Goal: Check status

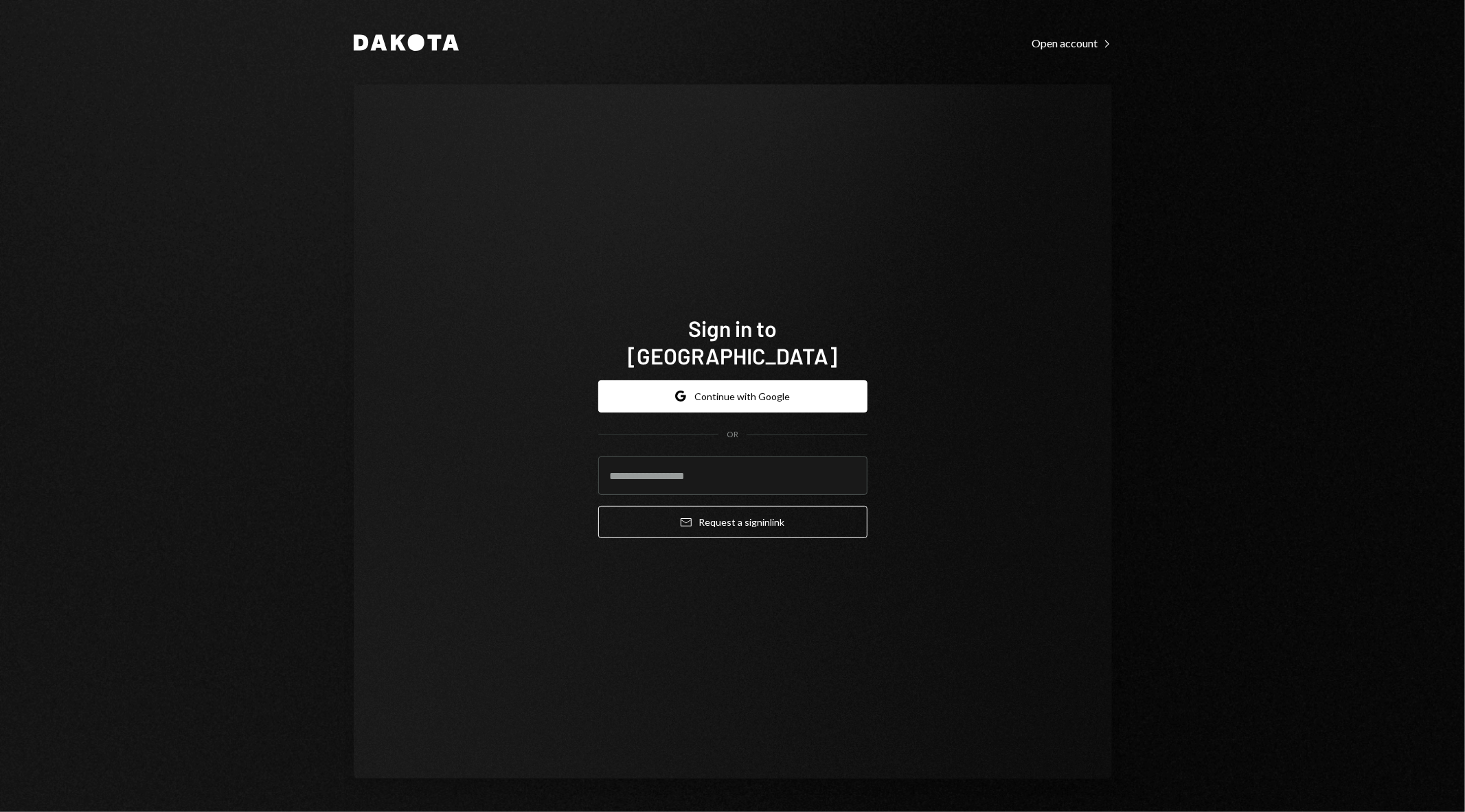
type input "**********"
click at [539, 517] on div "**********" at bounding box center [732, 431] width 758 height 695
click at [729, 386] on button "Google Continue with Google" at bounding box center [732, 397] width 269 height 32
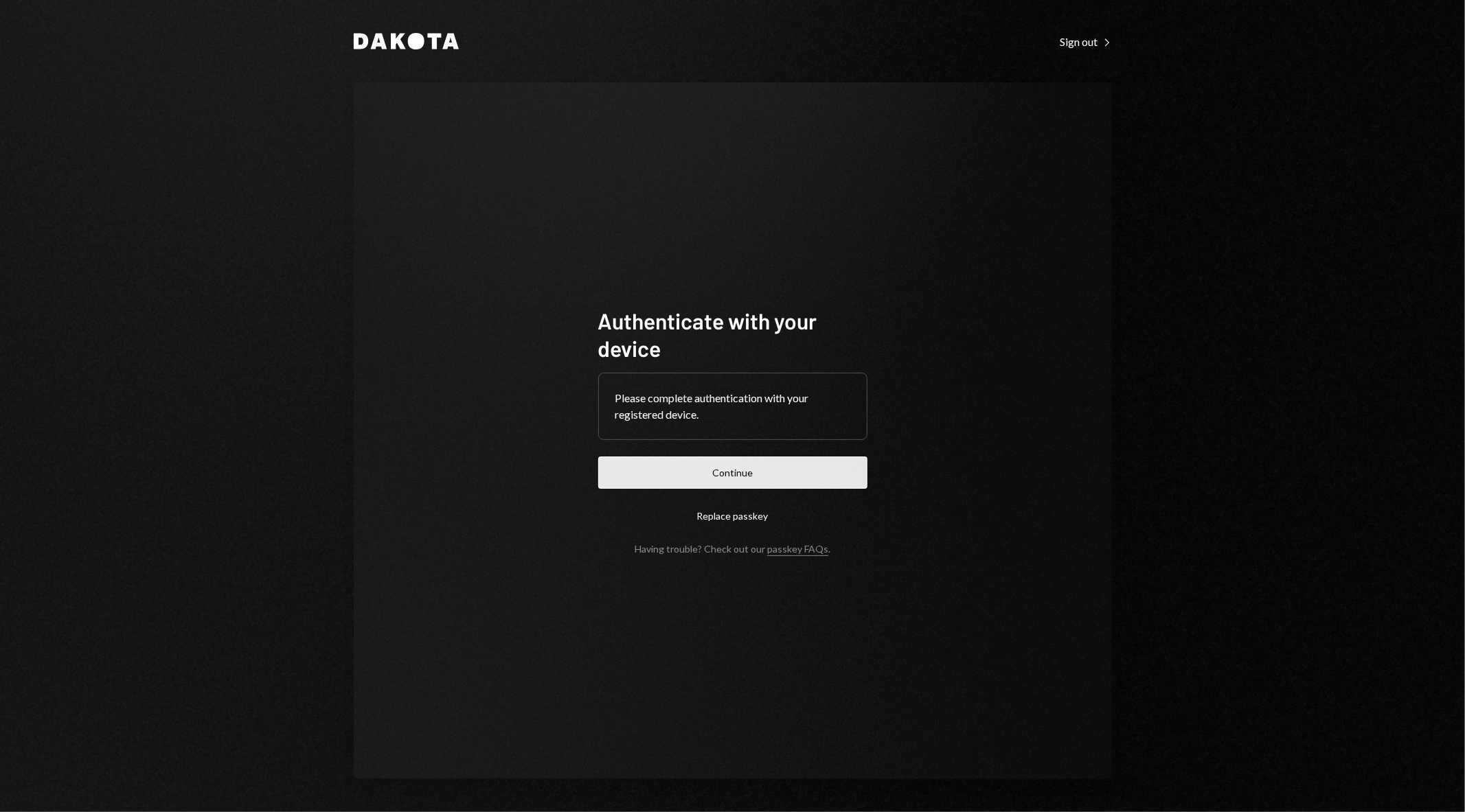
click at [711, 471] on button "Continue" at bounding box center [732, 472] width 269 height 32
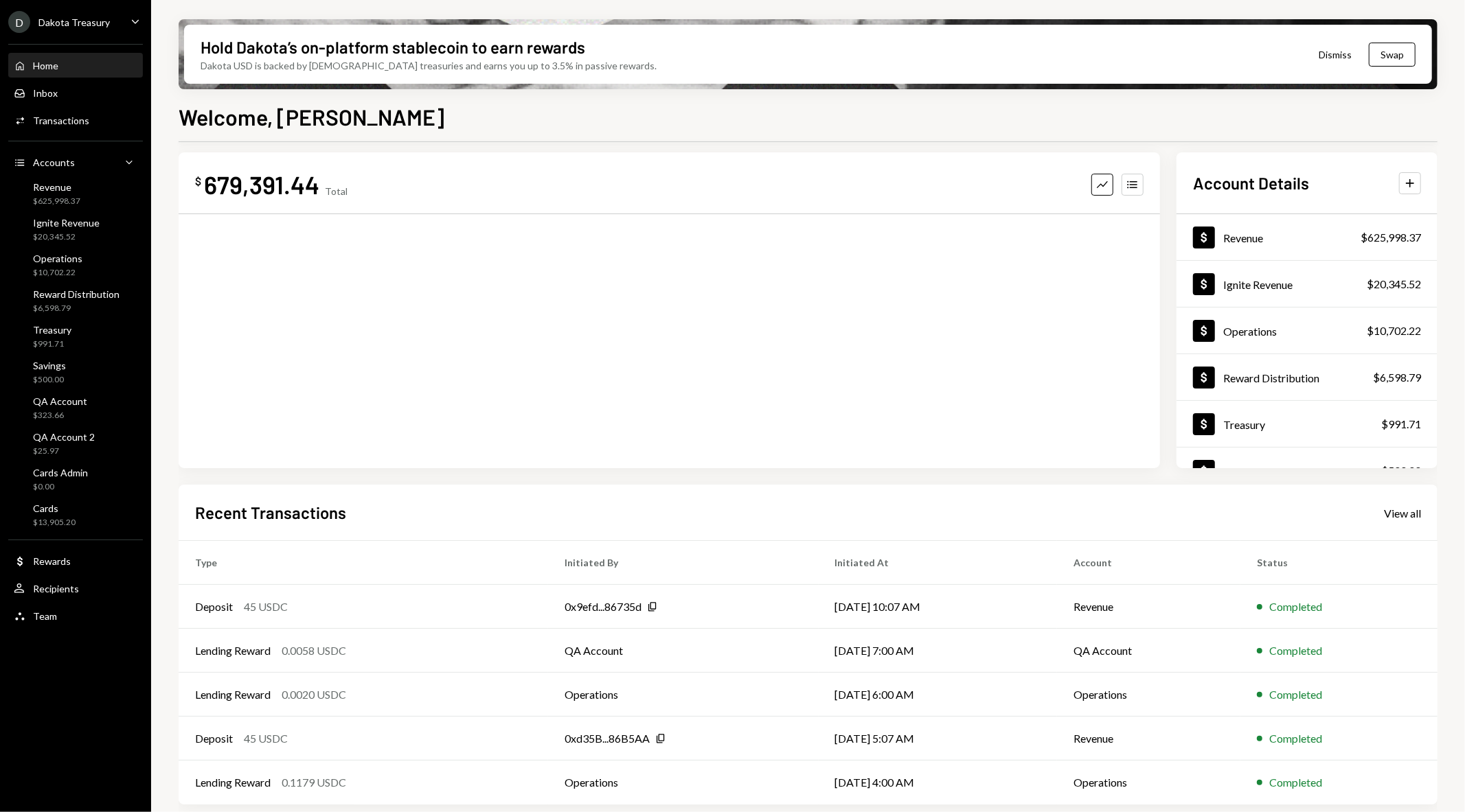
scroll to position [15, 0]
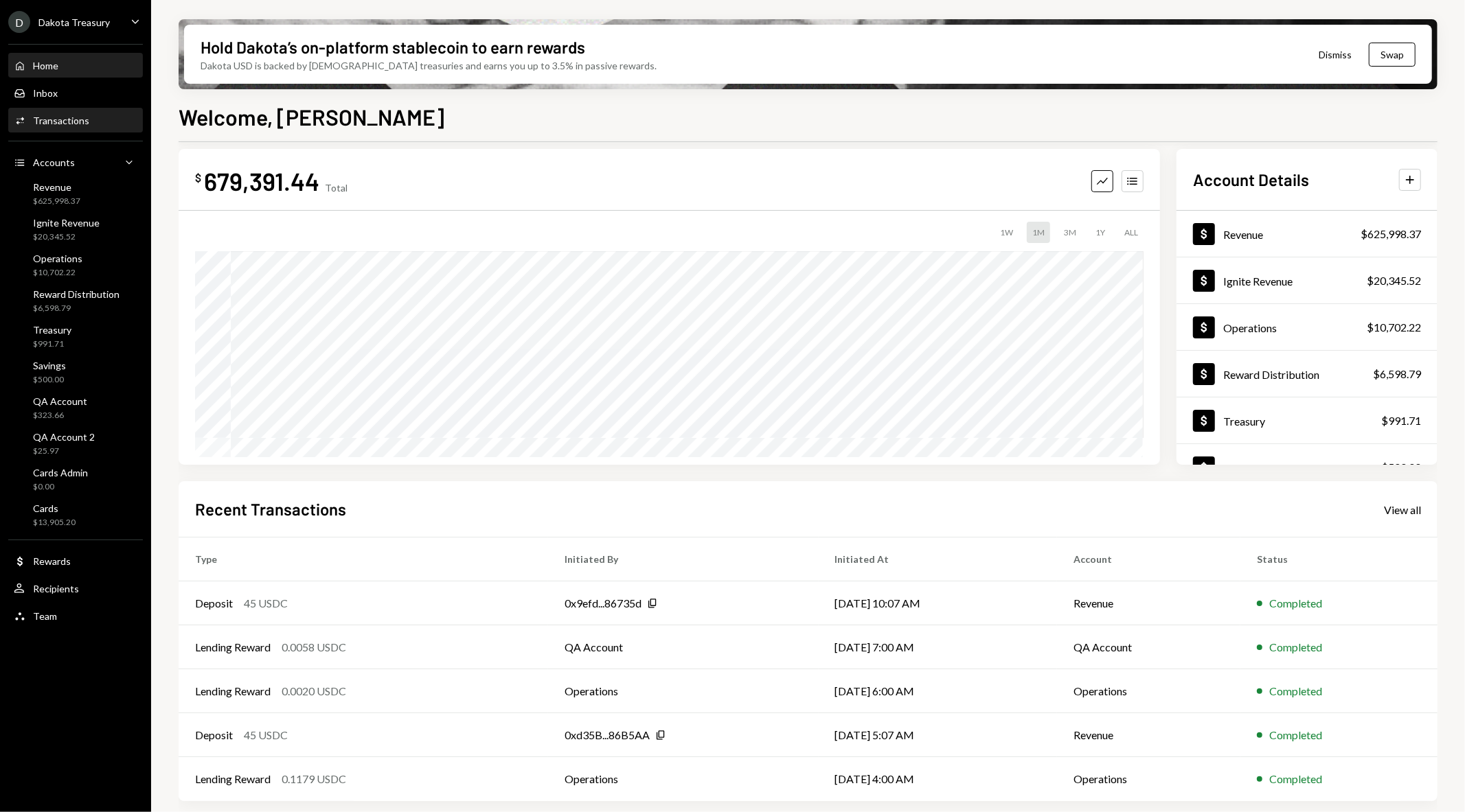
click at [71, 125] on div "Transactions" at bounding box center [60, 120] width 56 height 12
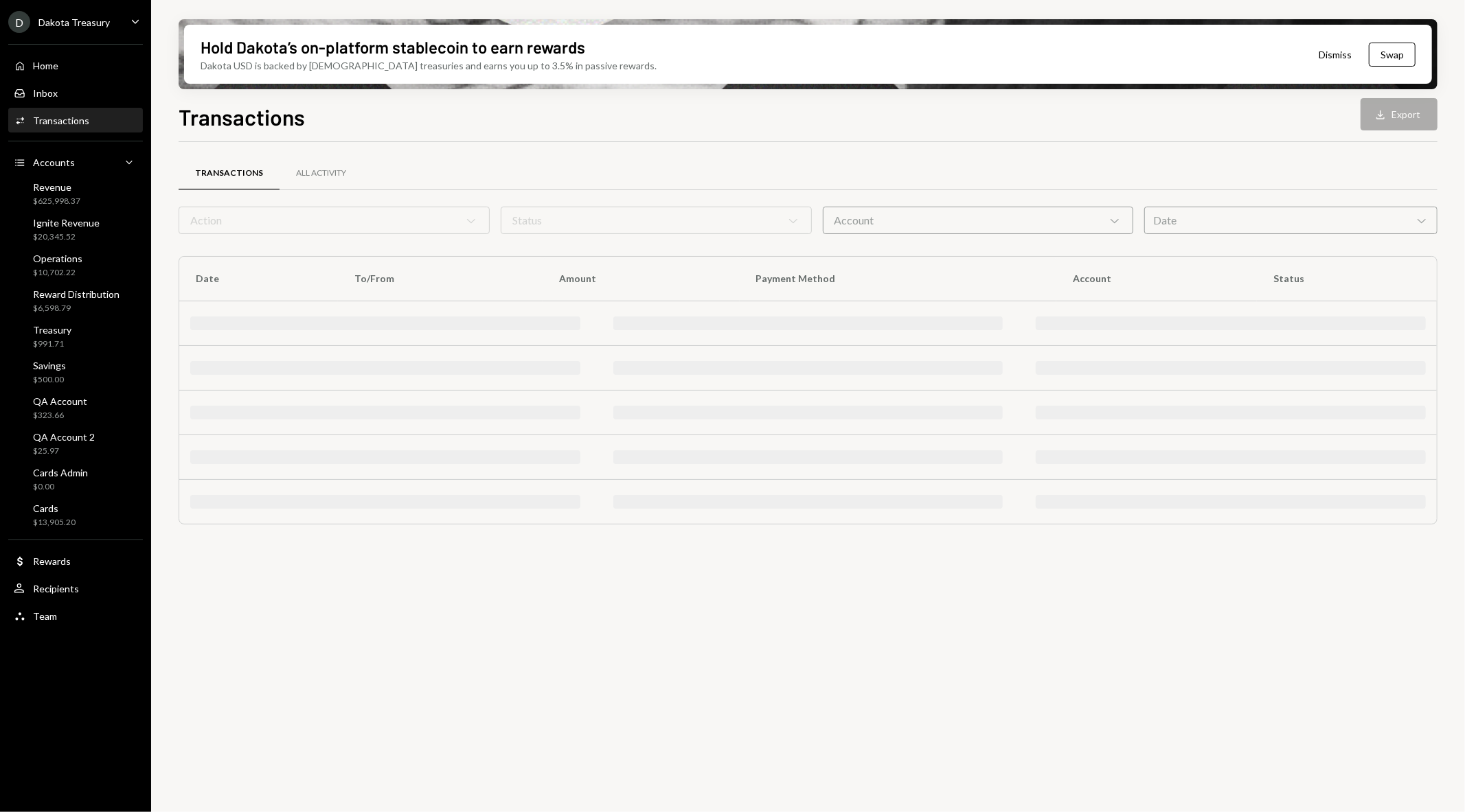
click at [931, 217] on div "Account Chevron Down" at bounding box center [978, 220] width 311 height 28
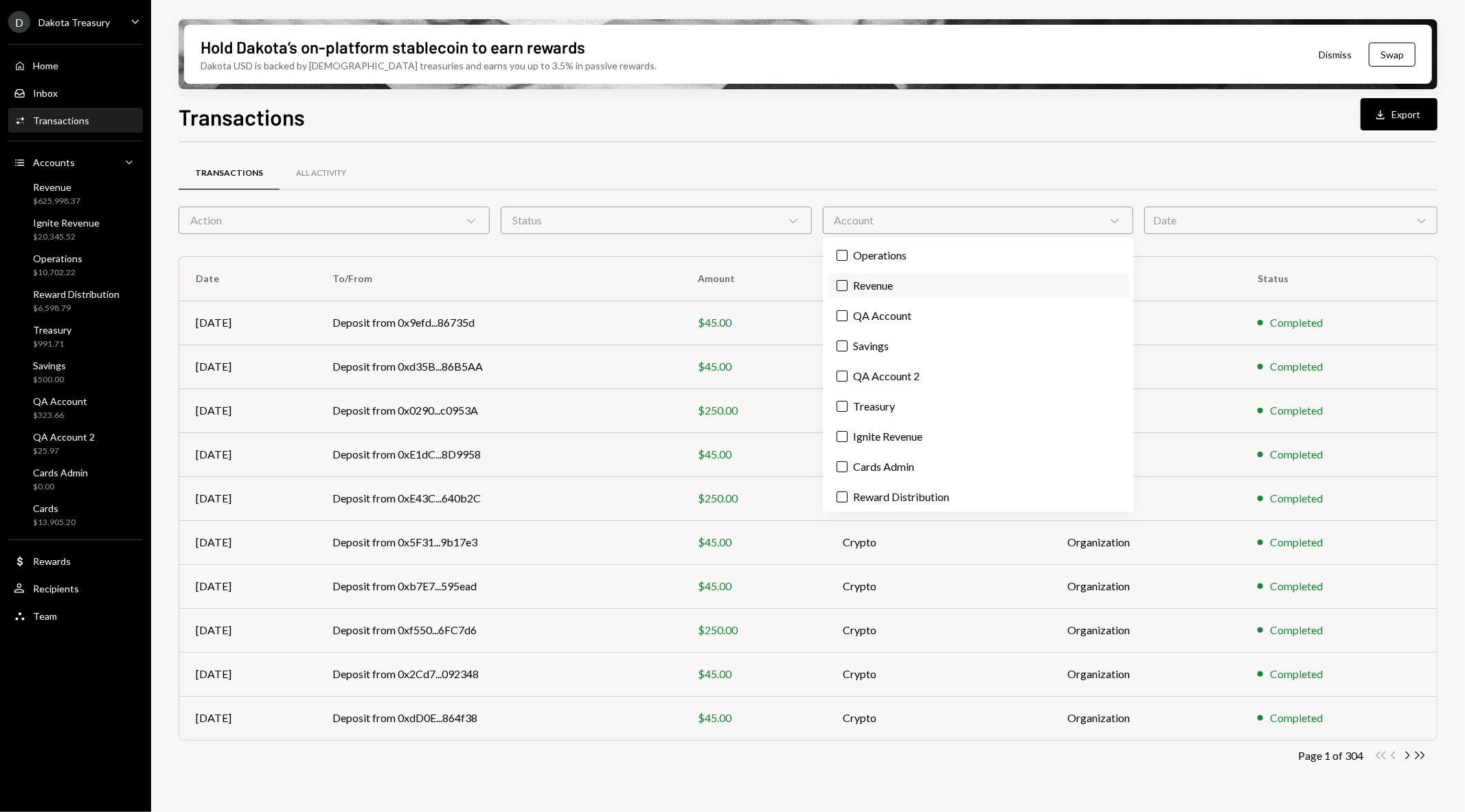
click at [903, 281] on label "Revenue" at bounding box center [978, 286] width 300 height 25
click at [848, 281] on button "Revenue" at bounding box center [842, 286] width 11 height 11
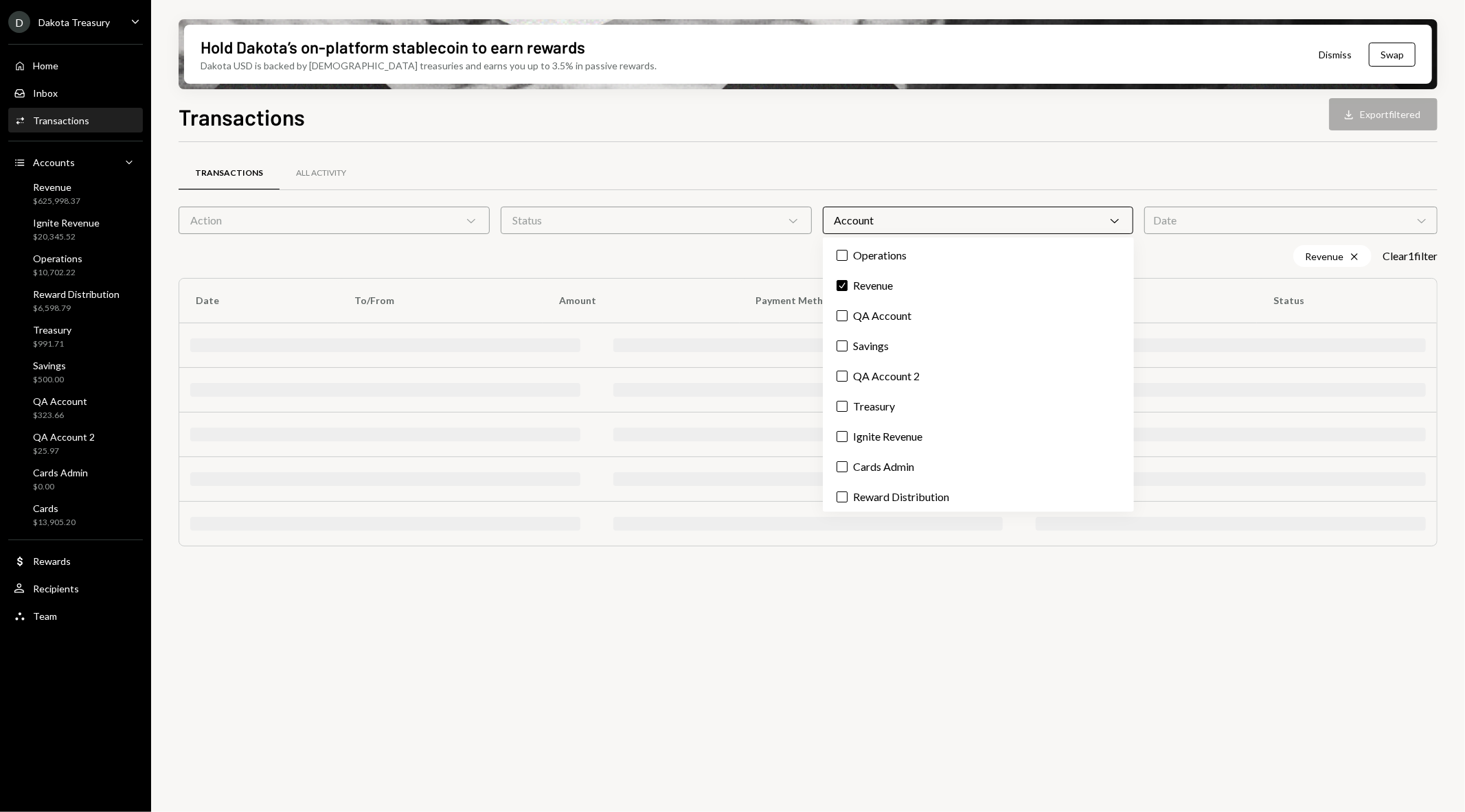
click at [740, 146] on div "Transactions All Activity Action Chevron Down Status Chevron Down Account Chevr…" at bounding box center [808, 358] width 1259 height 432
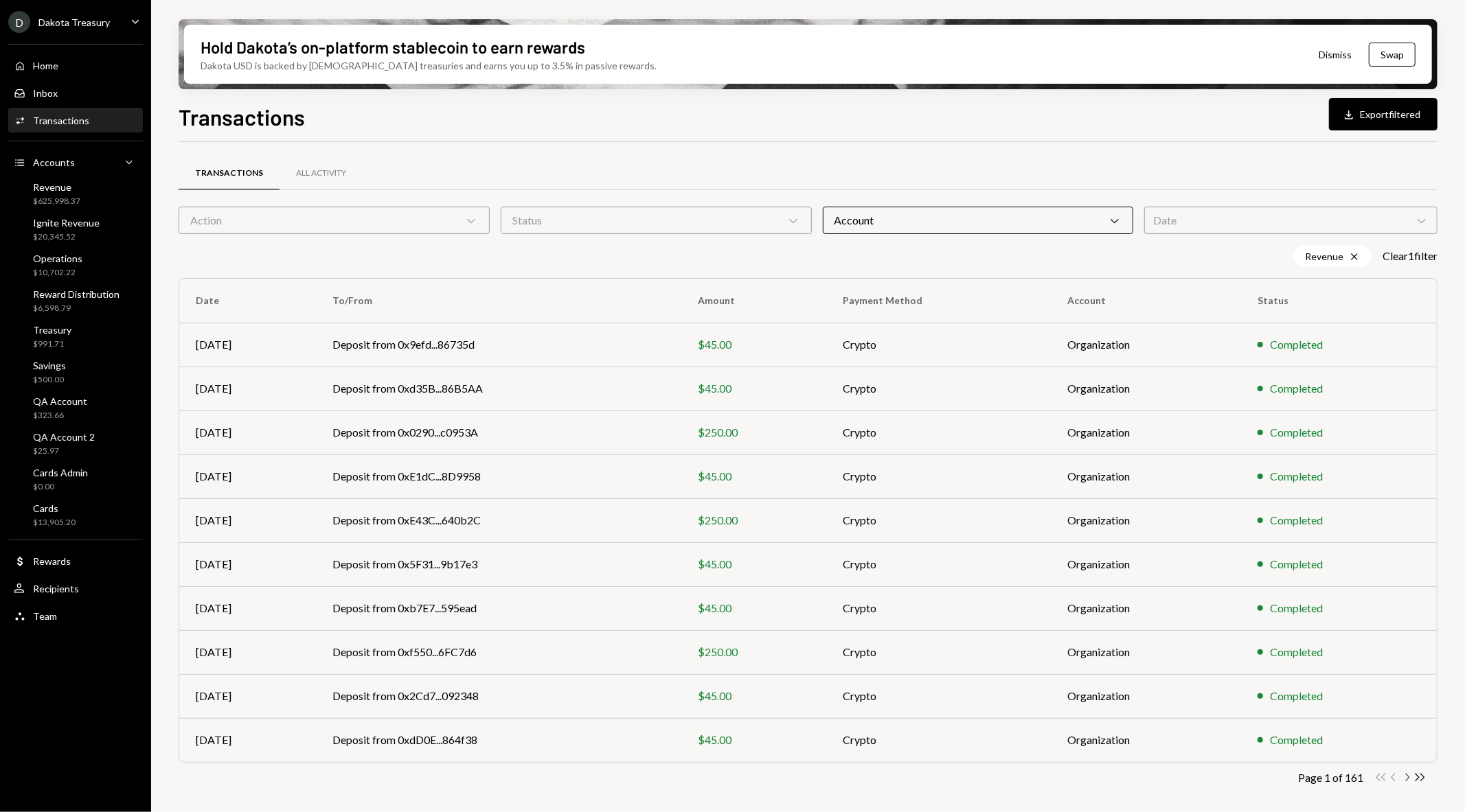
click at [1404, 777] on icon "Chevron Right" at bounding box center [1406, 777] width 13 height 13
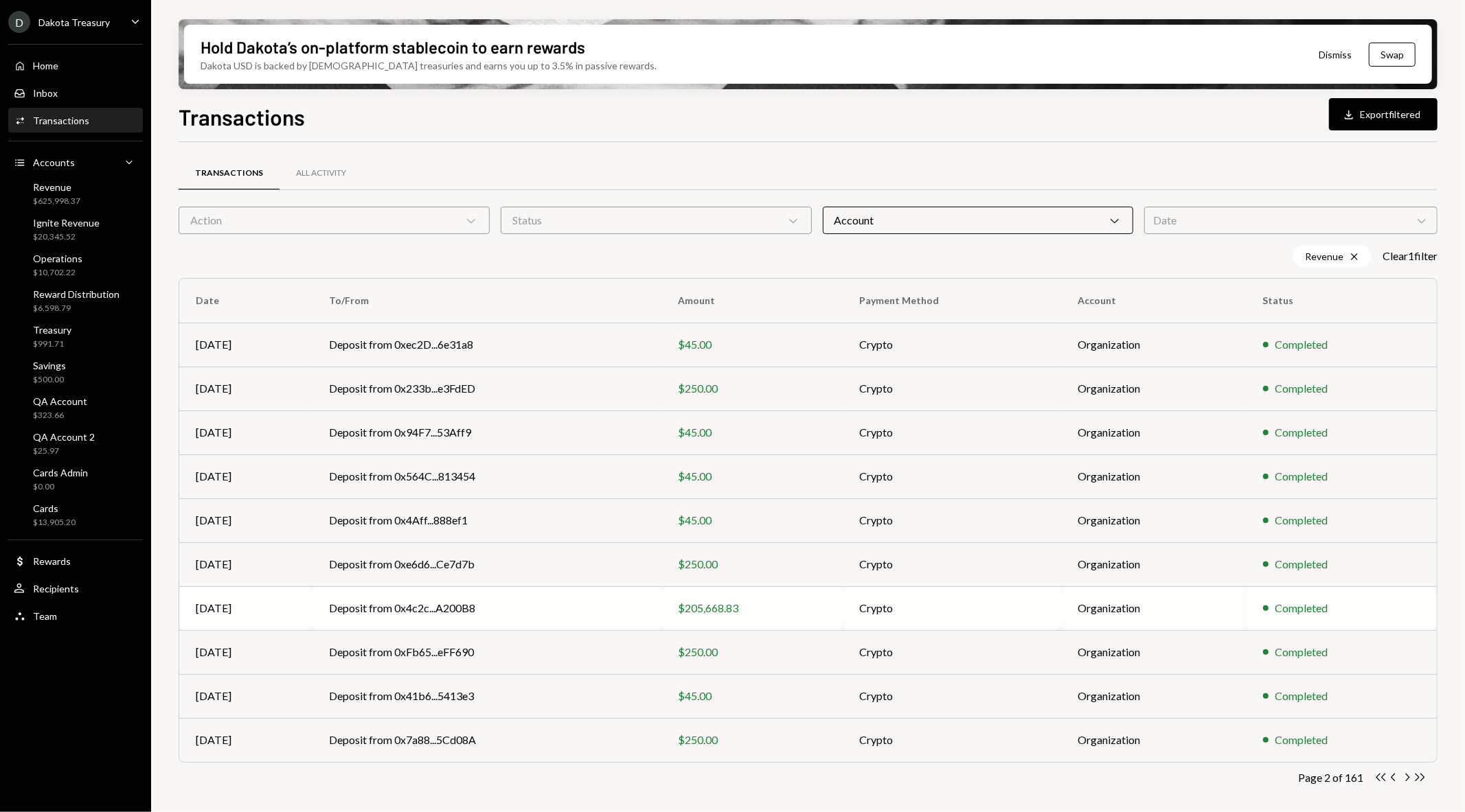
click at [812, 602] on div "$205,668.83" at bounding box center [751, 608] width 148 height 17
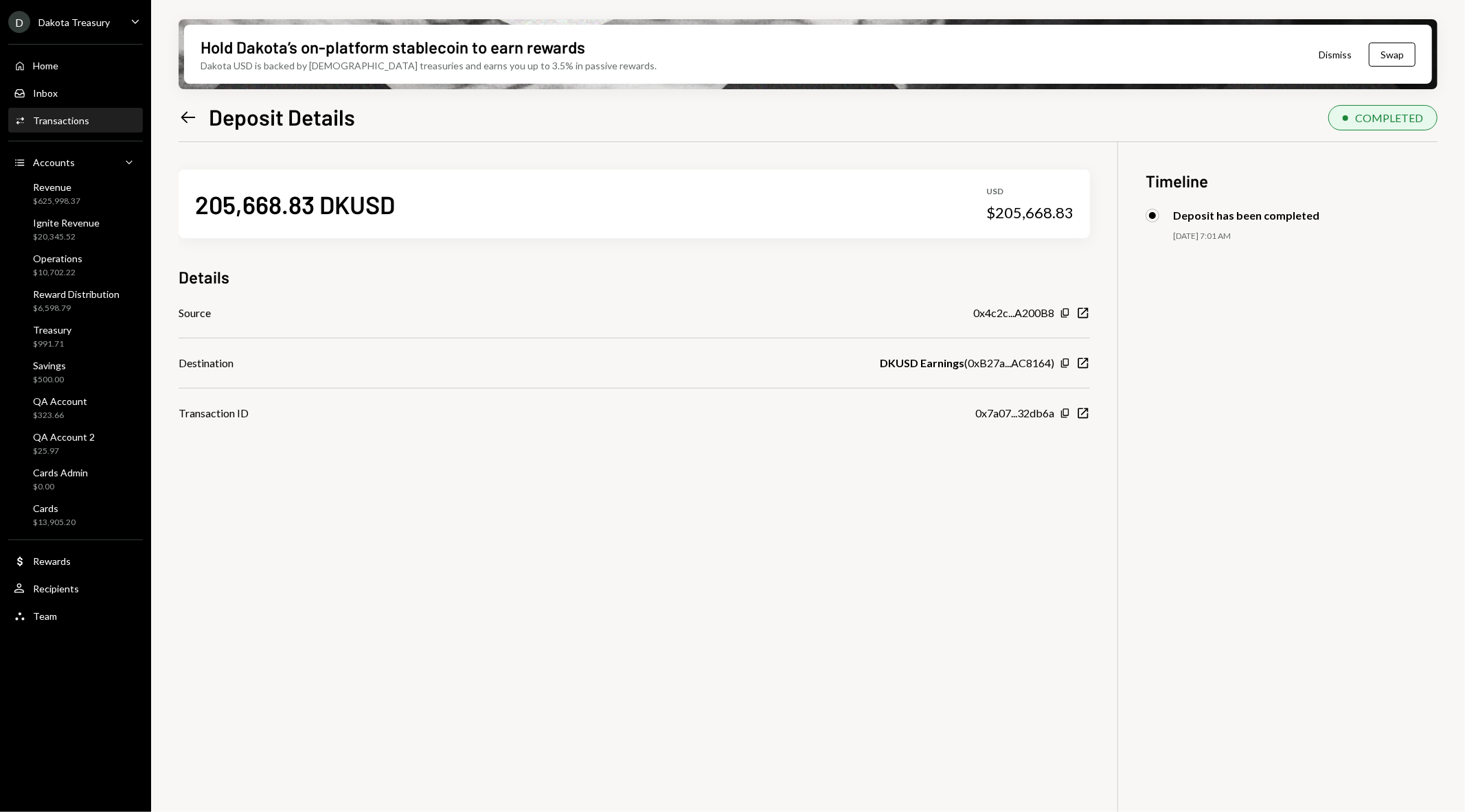
click at [186, 114] on icon "Left Arrow" at bounding box center [188, 117] width 20 height 20
